Goal: Task Accomplishment & Management: Use online tool/utility

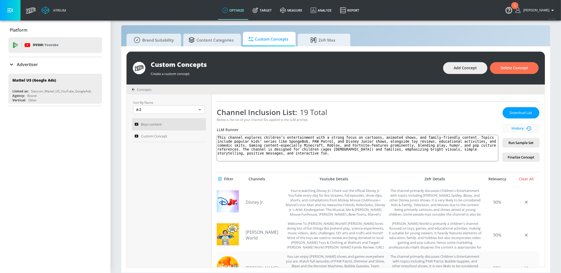
scroll to position [60, 0]
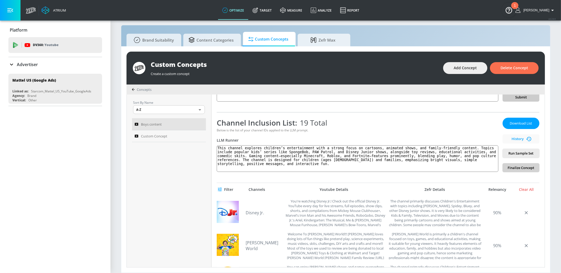
click at [527, 165] on span "Finalize Concept" at bounding box center [521, 168] width 28 height 6
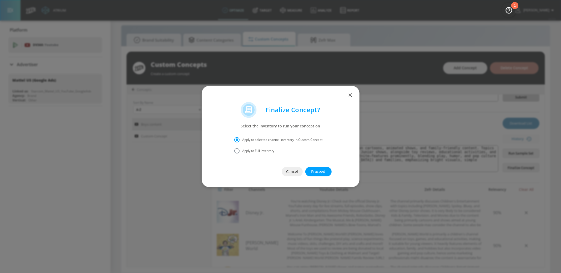
click at [321, 170] on span "Proceed" at bounding box center [318, 171] width 5 height 7
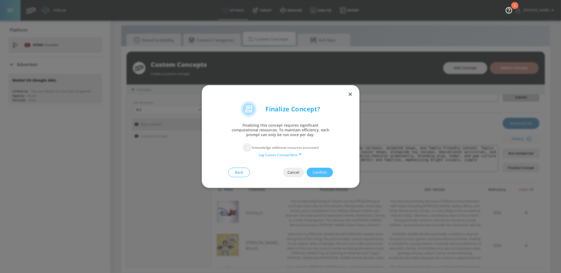
drag, startPoint x: 246, startPoint y: 148, endPoint x: 254, endPoint y: 150, distance: 8.5
click at [247, 148] on input "checkbox" at bounding box center [246, 147] width 9 height 9
checkbox input "true"
click at [319, 172] on span "Confirm" at bounding box center [319, 172] width 5 height 7
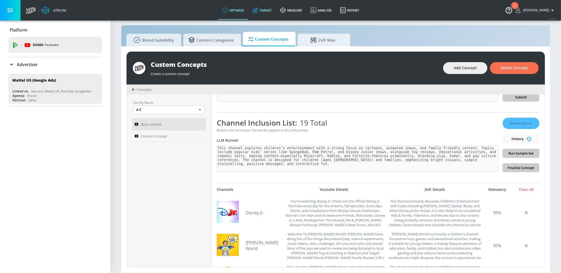
click at [276, 10] on link "Target" at bounding box center [262, 10] width 28 height 19
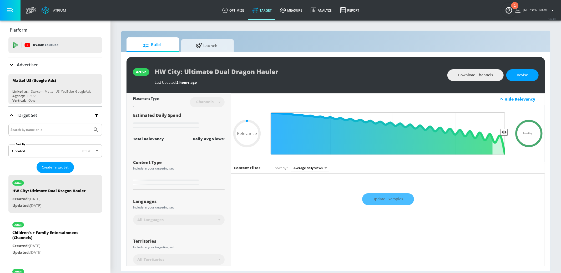
type input "0.6"
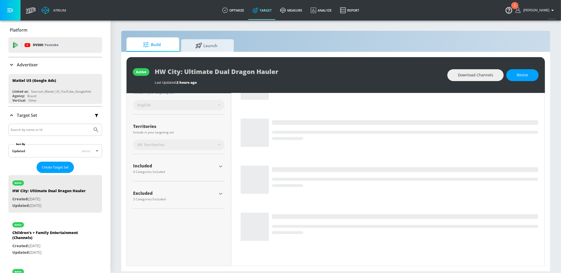
scroll to position [118, 0]
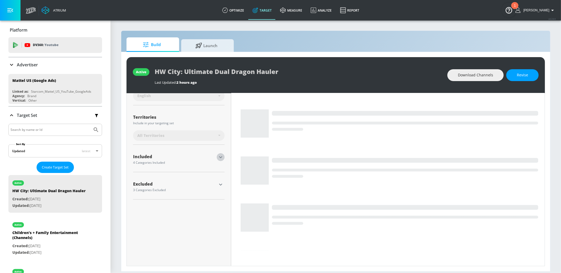
click at [222, 155] on icon "button" at bounding box center [220, 157] width 6 height 6
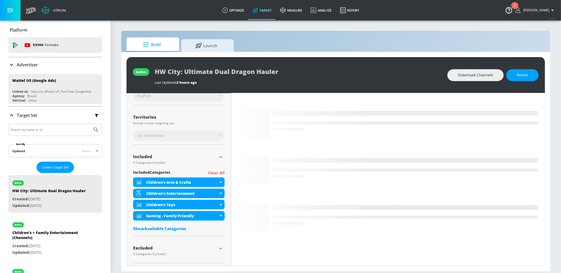
drag, startPoint x: 164, startPoint y: 227, endPoint x: 180, endPoint y: 209, distance: 24.1
click at [164, 227] on div "Show Available Categories" at bounding box center [178, 228] width 91 height 5
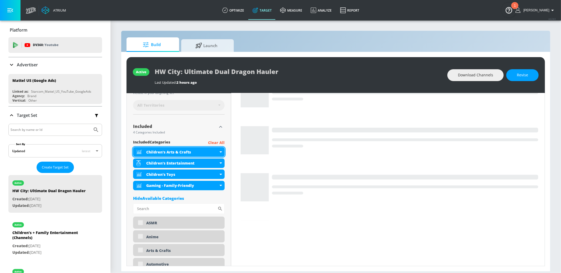
scroll to position [0, 0]
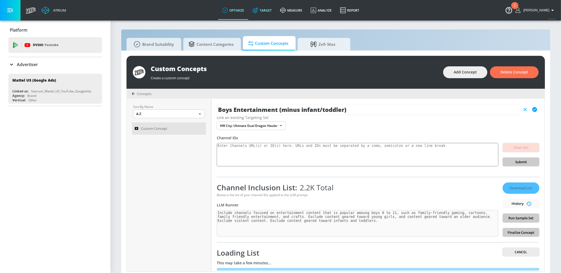
scroll to position [1, 0]
click at [527, 251] on span "Cancel" at bounding box center [521, 252] width 28 height 6
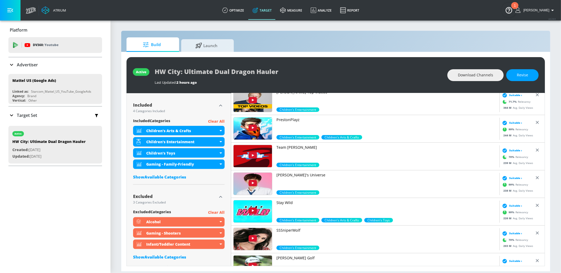
scroll to position [193, 0]
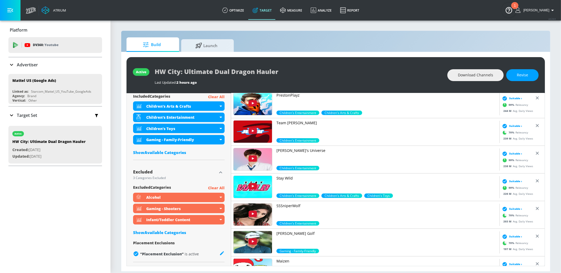
click at [168, 152] on div "Show Available Categories" at bounding box center [178, 152] width 91 height 5
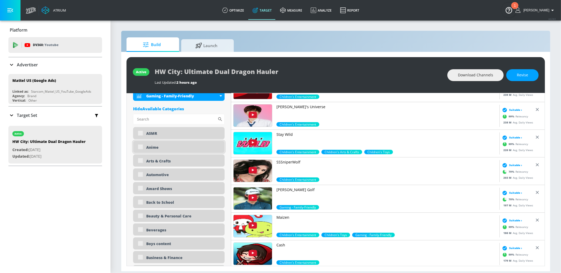
scroll to position [239, 0]
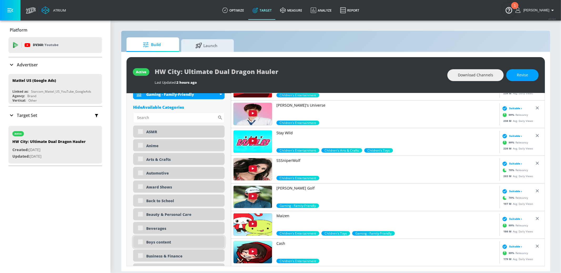
click at [165, 241] on div "Boys content" at bounding box center [183, 241] width 74 height 5
click at [530, 80] on button "Revise" at bounding box center [522, 75] width 32 height 12
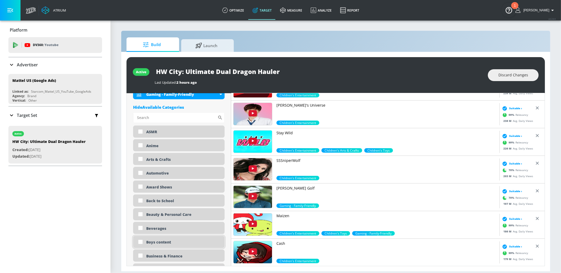
click at [160, 241] on div "Boys content" at bounding box center [183, 241] width 74 height 5
checkbox input "true"
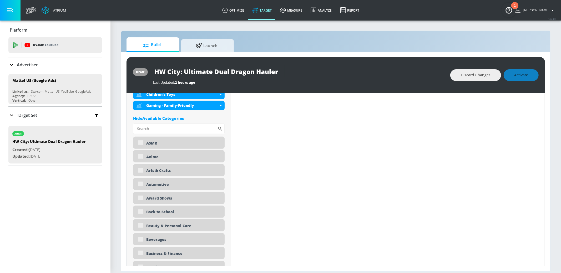
scroll to position [0, 0]
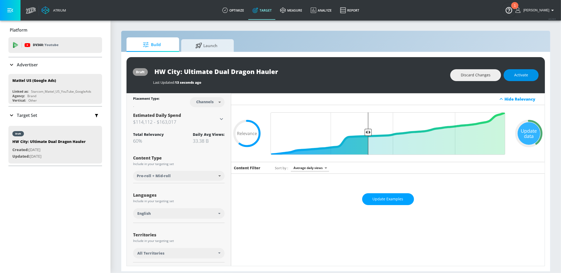
click at [515, 76] on span "Activate" at bounding box center [521, 75] width 14 height 7
click at [519, 76] on span "Activate" at bounding box center [521, 75] width 14 height 7
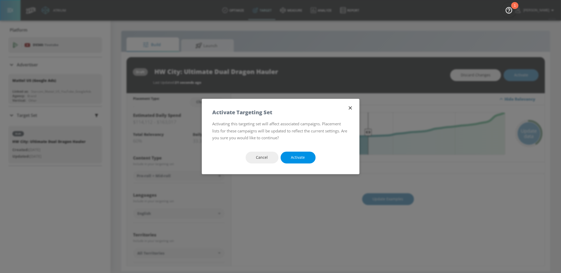
click at [292, 162] on button "Activate" at bounding box center [298, 157] width 35 height 12
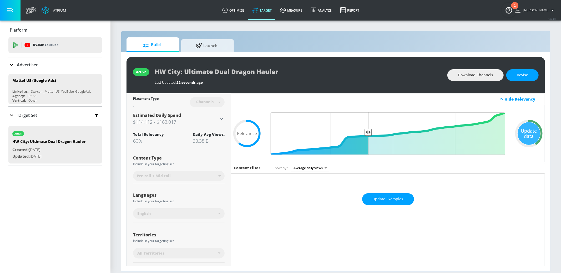
click at [206, 38] on div "Build Launch" at bounding box center [335, 44] width 418 height 14
click at [203, 51] on link "Launch" at bounding box center [207, 44] width 53 height 14
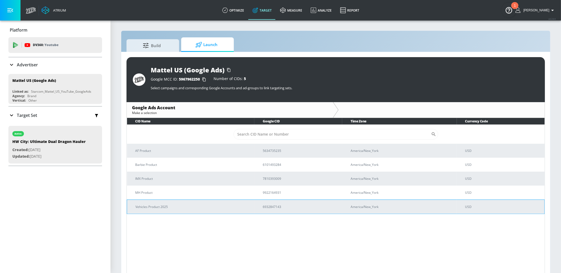
click at [181, 205] on p "Vehicles Product 2025" at bounding box center [192, 207] width 115 height 6
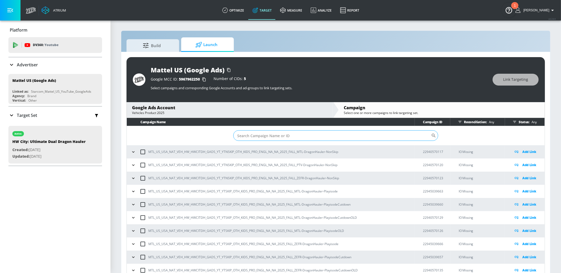
click at [254, 136] on input "Sort By" at bounding box center [332, 135] width 198 height 11
paste input "22940570123"
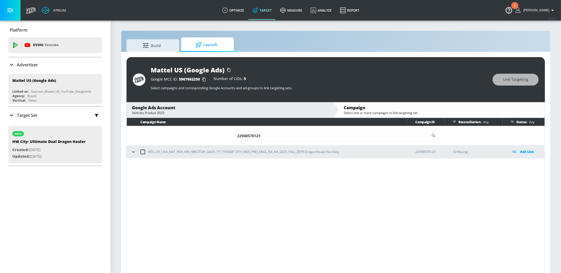
type input "22940570123"
click at [134, 153] on icon "button" at bounding box center [133, 151] width 5 height 5
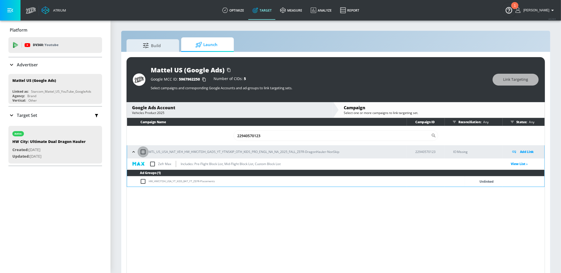
click at [142, 152] on input "checkbox" at bounding box center [143, 151] width 11 height 11
checkbox input "true"
click at [517, 79] on span "Link Targeting" at bounding box center [515, 79] width 25 height 7
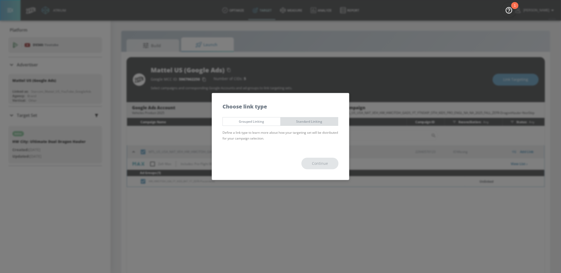
drag, startPoint x: 301, startPoint y: 123, endPoint x: 296, endPoint y: 133, distance: 10.5
click at [300, 123] on span "Standard Linking" at bounding box center [309, 122] width 50 height 6
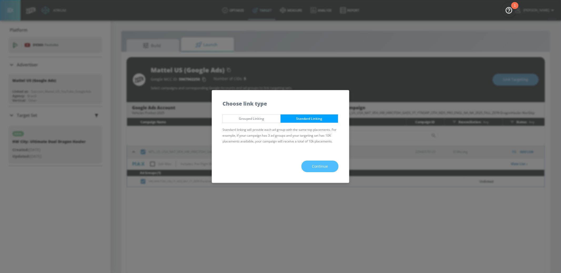
click at [313, 165] on span "Continue" at bounding box center [320, 166] width 16 height 7
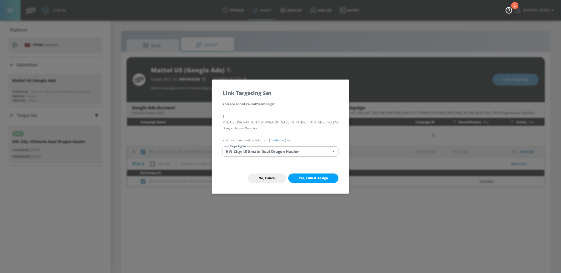
click at [303, 177] on span "Yes, Link & Assign" at bounding box center [313, 178] width 29 height 4
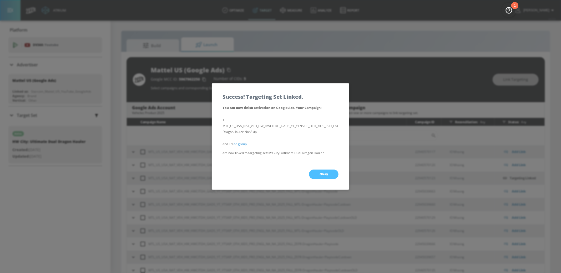
click at [323, 174] on span "Okay" at bounding box center [323, 174] width 8 height 4
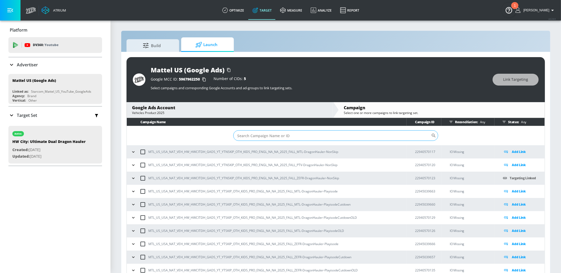
click at [250, 139] on input "Sort By" at bounding box center [332, 135] width 198 height 11
paste input "22945039666"
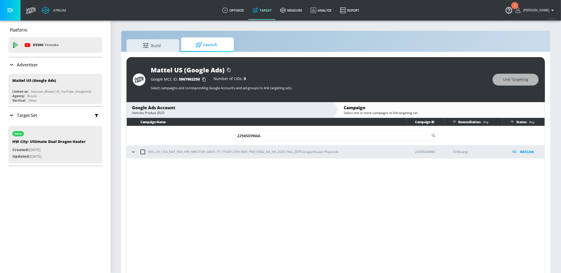
type input "22945039666"
drag, startPoint x: 133, startPoint y: 153, endPoint x: 138, endPoint y: 155, distance: 5.4
click at [133, 153] on icon "button" at bounding box center [133, 151] width 5 height 5
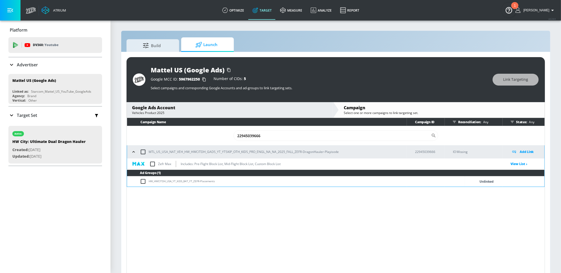
click at [141, 153] on input "checkbox" at bounding box center [143, 151] width 11 height 11
checkbox input "true"
click at [512, 73] on div "Mattel US (Google Ads) Google MCC ID: 5967962250 Number of CIDs: 5 Select campa…" at bounding box center [335, 79] width 418 height 45
click at [521, 83] on button "Link Targeting" at bounding box center [515, 80] width 46 height 12
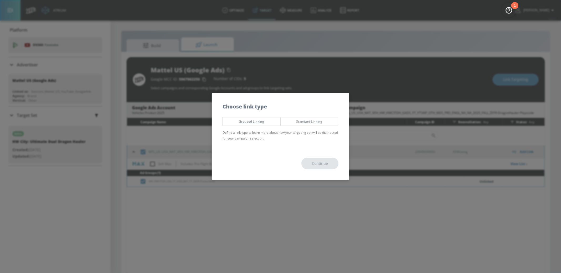
drag, startPoint x: 303, startPoint y: 121, endPoint x: 312, endPoint y: 134, distance: 15.8
click at [303, 122] on span "Standard Linking" at bounding box center [309, 122] width 50 height 6
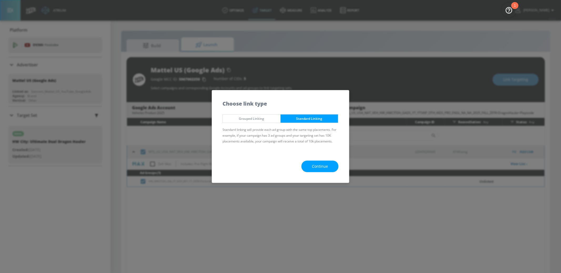
click at [322, 167] on span "Continue" at bounding box center [320, 166] width 16 height 7
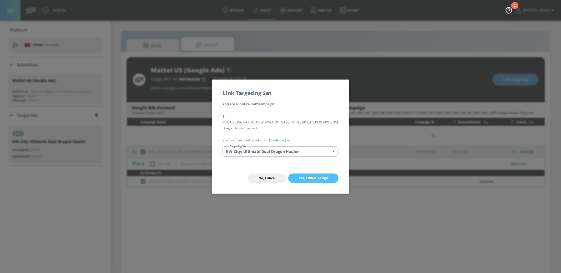
click at [306, 175] on button "Yes, Link & Assign" at bounding box center [313, 177] width 50 height 9
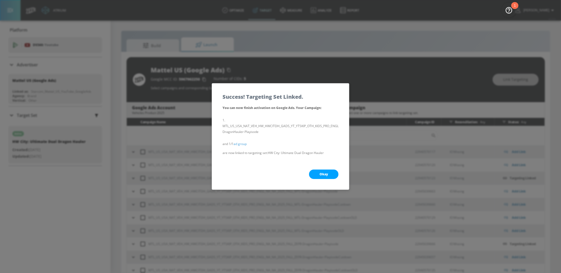
click at [317, 172] on button "Okay" at bounding box center [323, 173] width 29 height 9
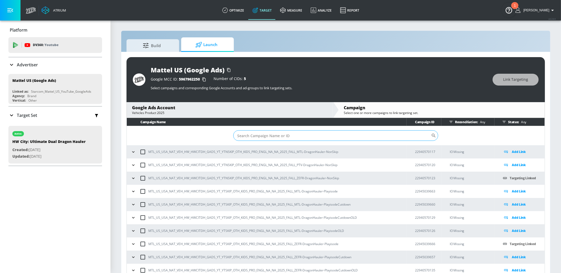
click at [263, 138] on input "Sort By" at bounding box center [332, 135] width 198 height 11
paste input "22945039657"
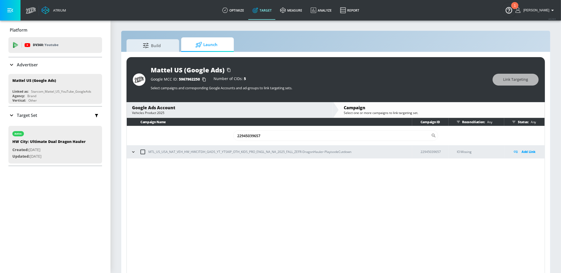
type input "22945039657"
click at [141, 152] on input "checkbox" at bounding box center [142, 151] width 11 height 11
checkbox input "true"
click at [520, 84] on button "Link Targeting" at bounding box center [515, 80] width 46 height 12
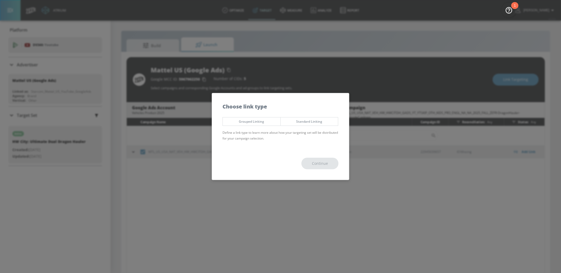
click at [312, 123] on span "Standard Linking" at bounding box center [309, 122] width 50 height 6
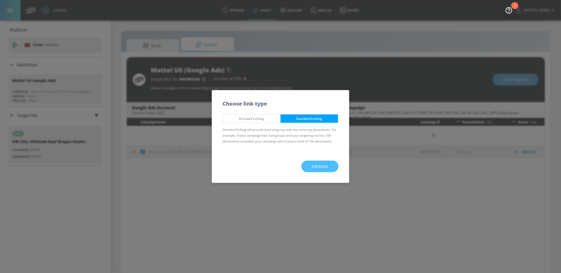
click at [316, 167] on span "Continue" at bounding box center [320, 166] width 16 height 7
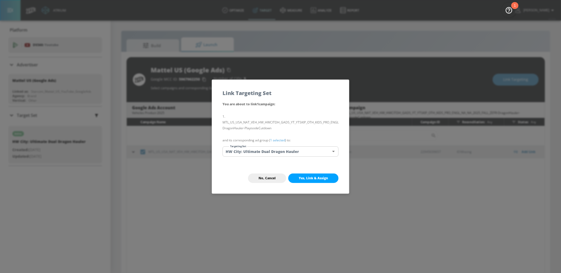
click at [311, 180] on span "Yes, Link & Assign" at bounding box center [313, 178] width 29 height 4
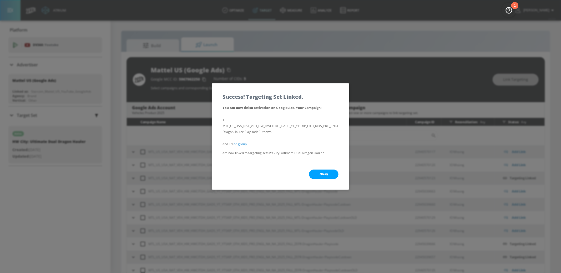
click at [323, 176] on span "Okay" at bounding box center [323, 174] width 8 height 4
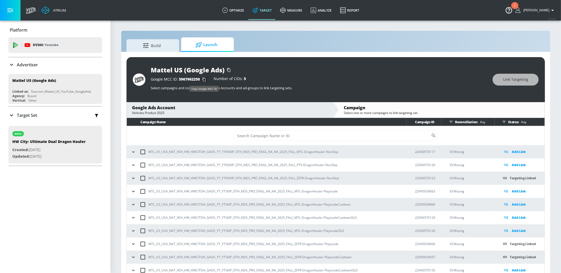
click at [205, 78] on icon "button" at bounding box center [204, 79] width 8 height 8
